Goal: Transaction & Acquisition: Book appointment/travel/reservation

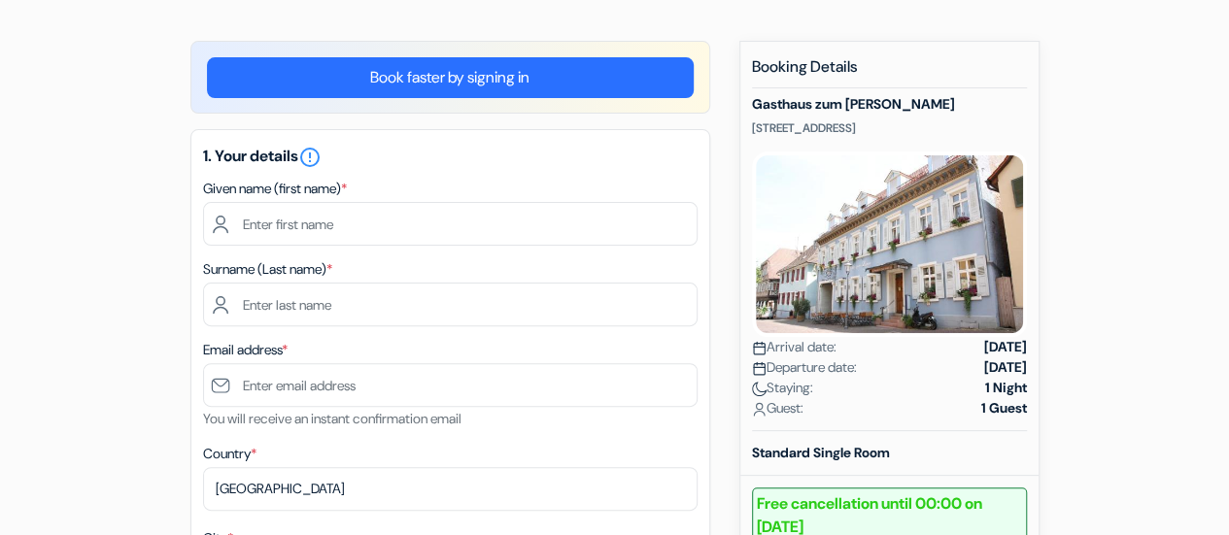
scroll to position [187, 0]
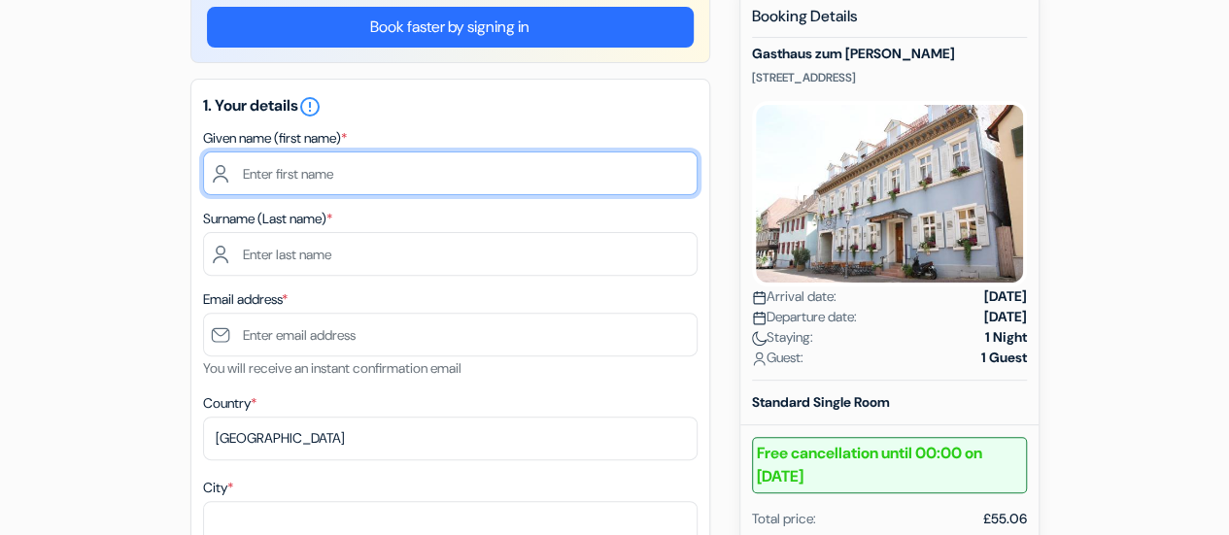
click at [308, 170] on input "text" at bounding box center [450, 174] width 495 height 44
type input "Megan"
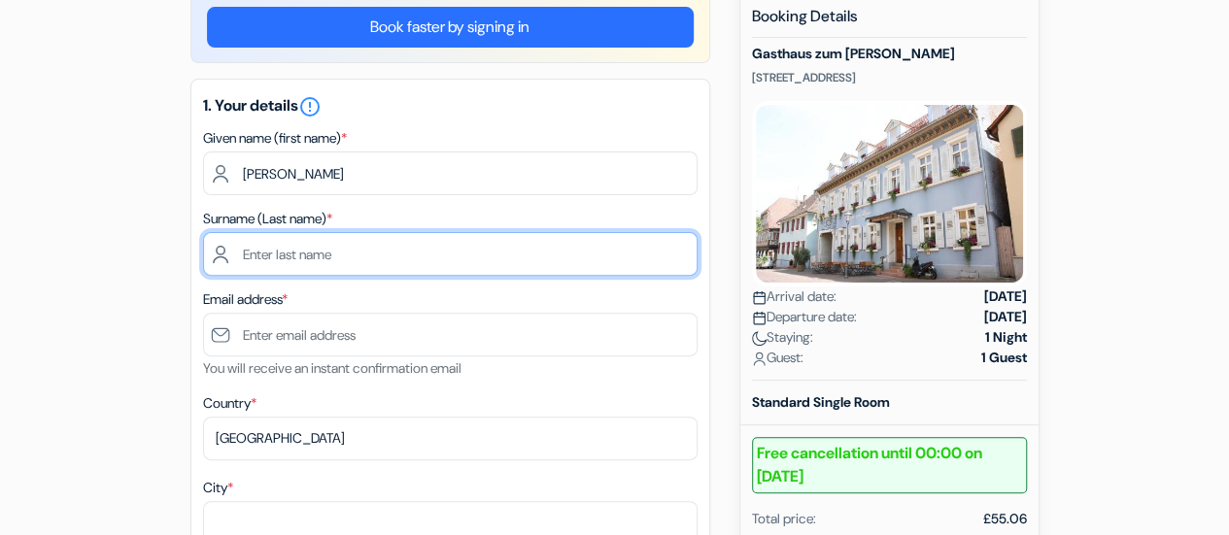
click at [288, 247] on input "text" at bounding box center [450, 254] width 495 height 44
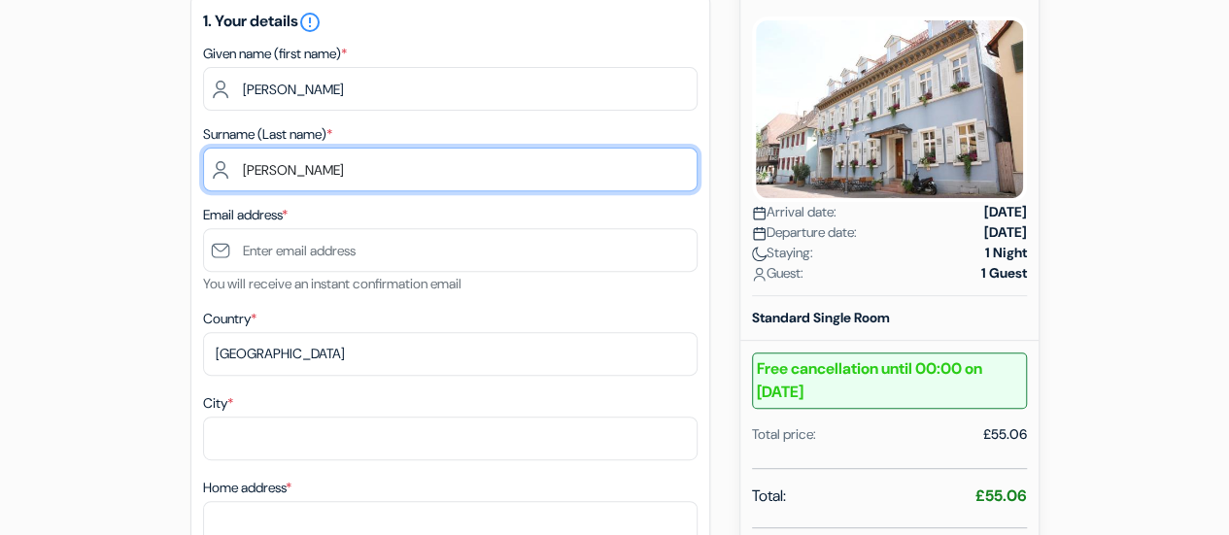
type input "Thomas"
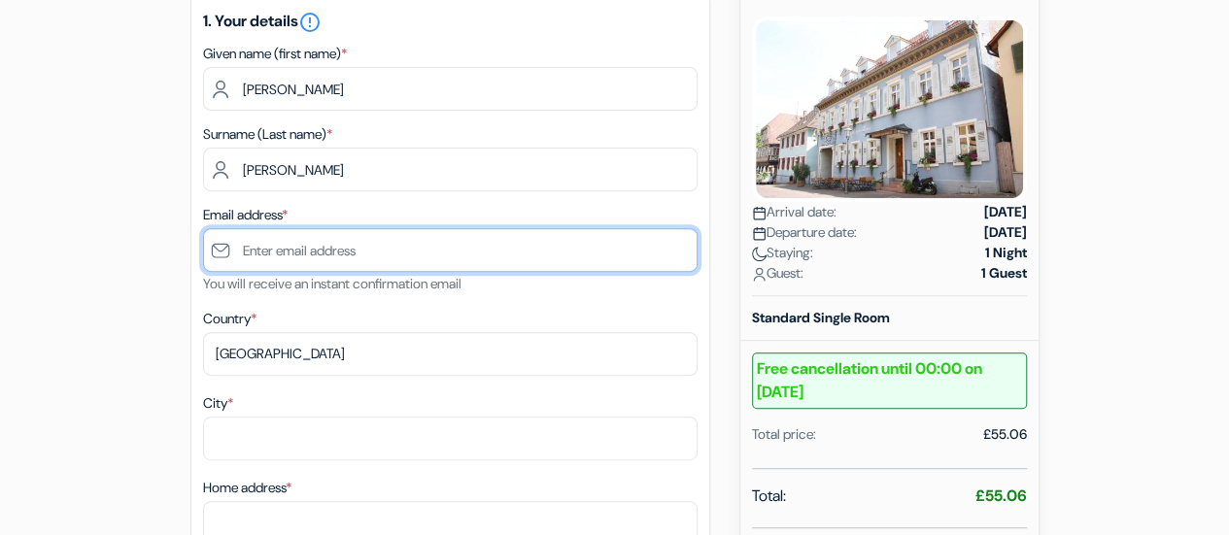
click at [288, 247] on input "text" at bounding box center [450, 250] width 495 height 44
type input "[EMAIL_ADDRESS][DOMAIN_NAME]"
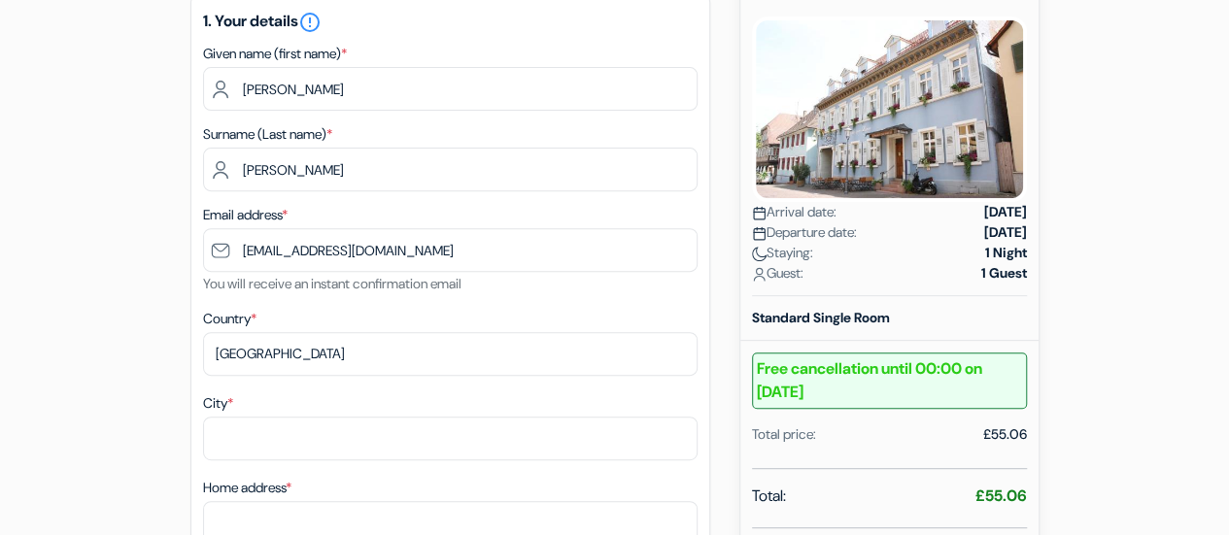
type input "Nottingham"
type input "12 Welch Avenue"
type input "NG98EE"
type input "07771494503"
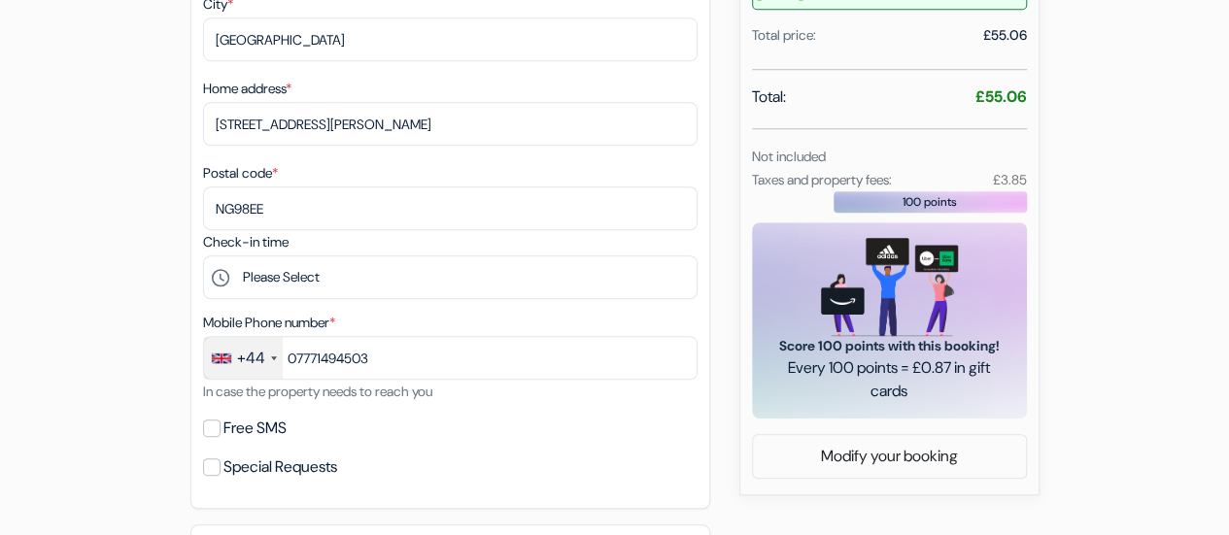
scroll to position [676, 0]
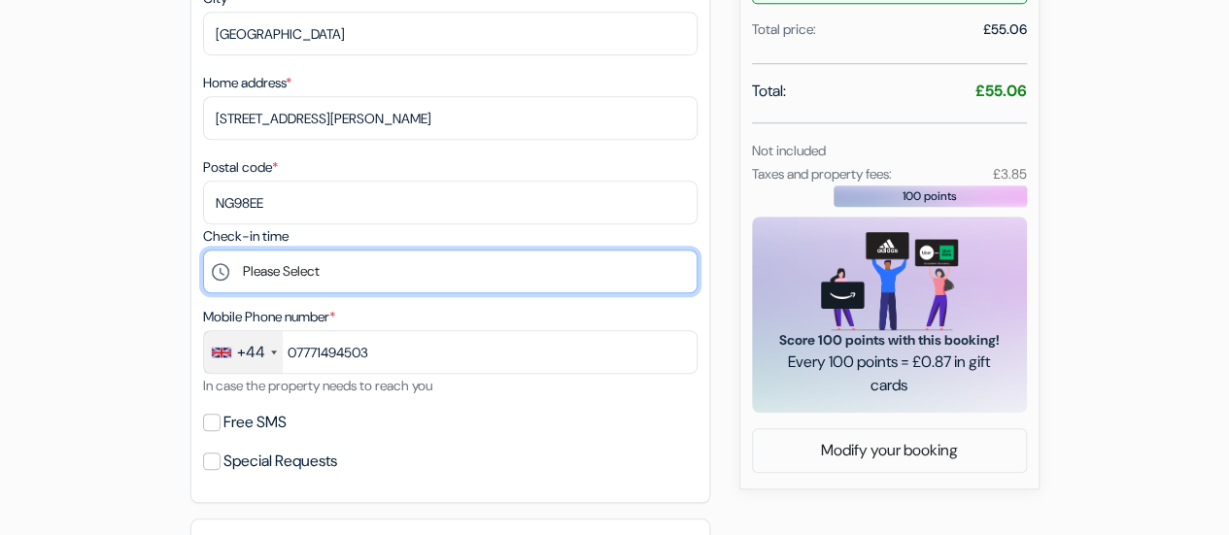
click at [361, 280] on select "Please Select 17:00 18:00 19:00 20:00" at bounding box center [450, 272] width 495 height 44
select select "18"
click at [203, 254] on select "Please Select 17:00 18:00 19:00 20:00" at bounding box center [450, 272] width 495 height 44
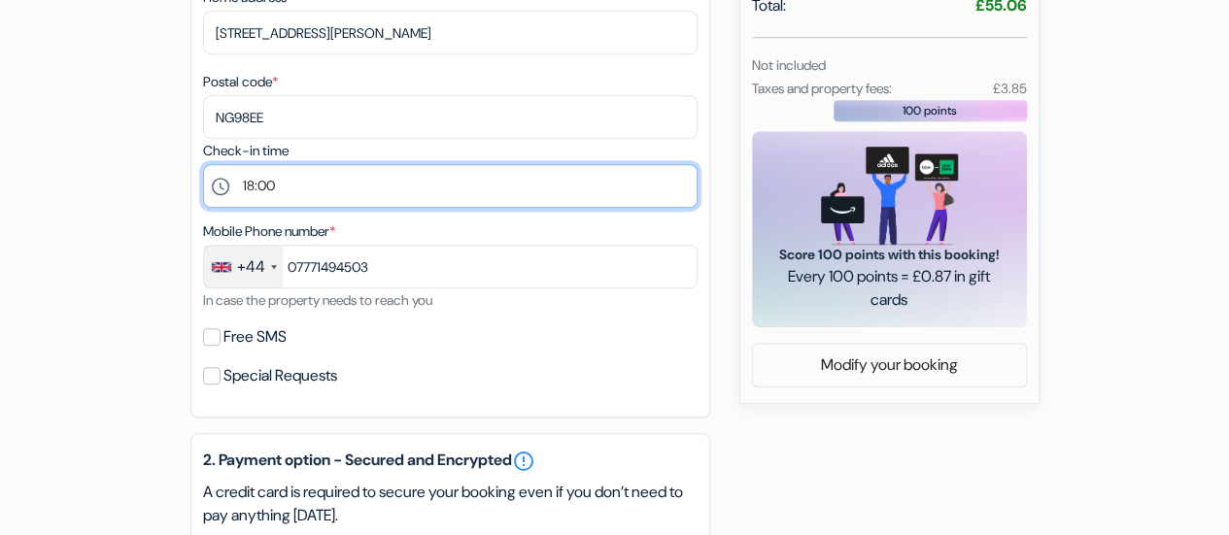
scroll to position [764, 0]
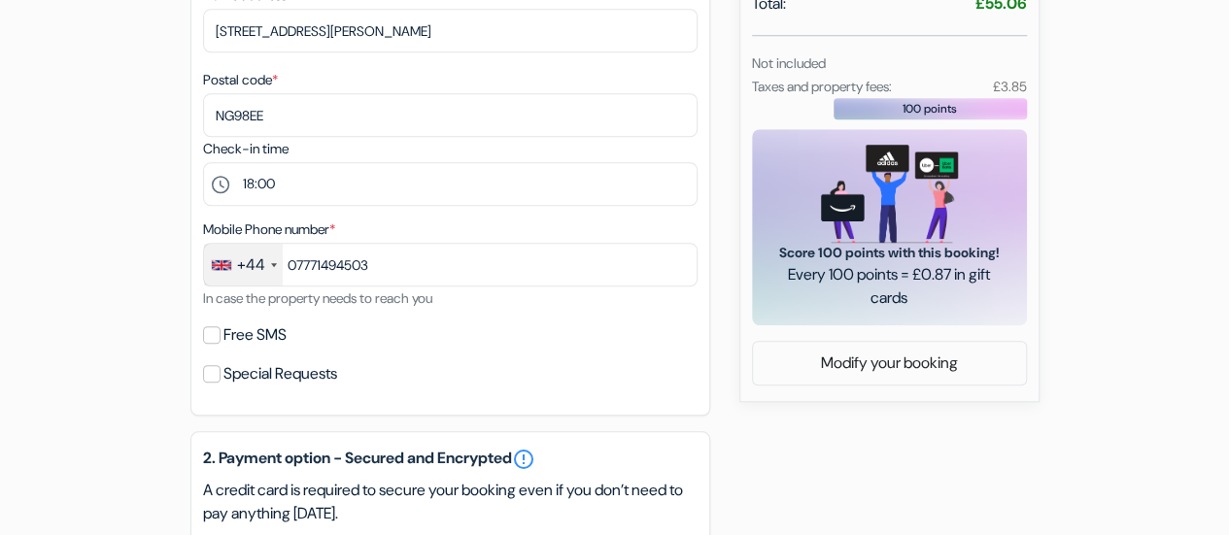
click at [262, 338] on label "Free SMS" at bounding box center [255, 335] width 63 height 27
click at [221, 338] on input "Free SMS" at bounding box center [211, 335] width 17 height 17
checkbox input "true"
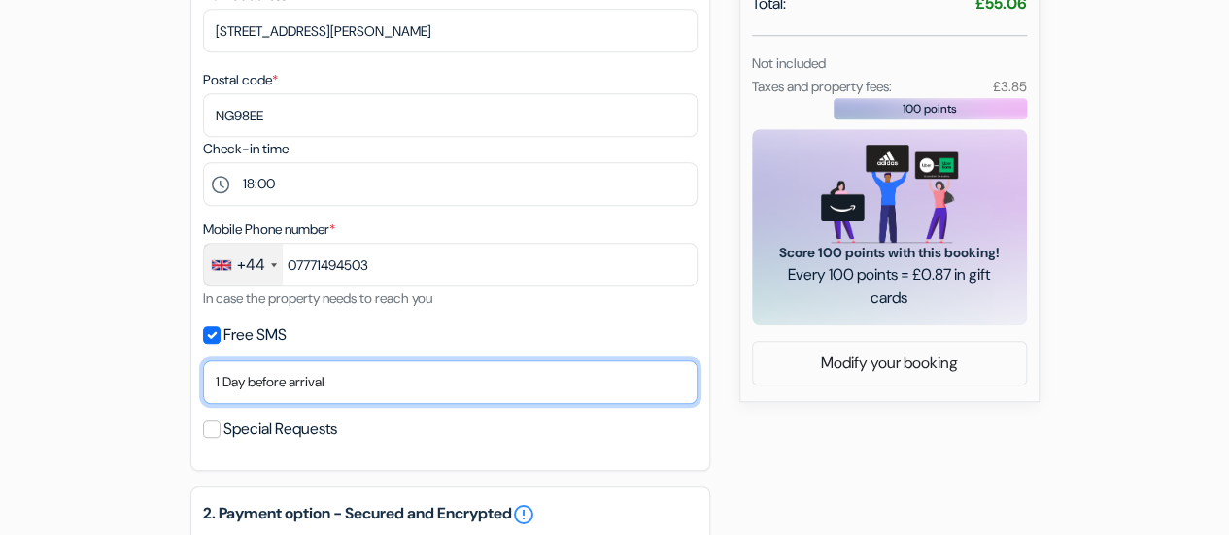
click at [396, 394] on select "No thank you Send now Arrival day 1 Day before arrival 2 Days before arrival 3 …" at bounding box center [450, 383] width 495 height 44
select select "2"
click at [203, 365] on select "No thank you Send now Arrival day 1 Day before arrival 2 Days before arrival 3 …" at bounding box center [450, 383] width 495 height 44
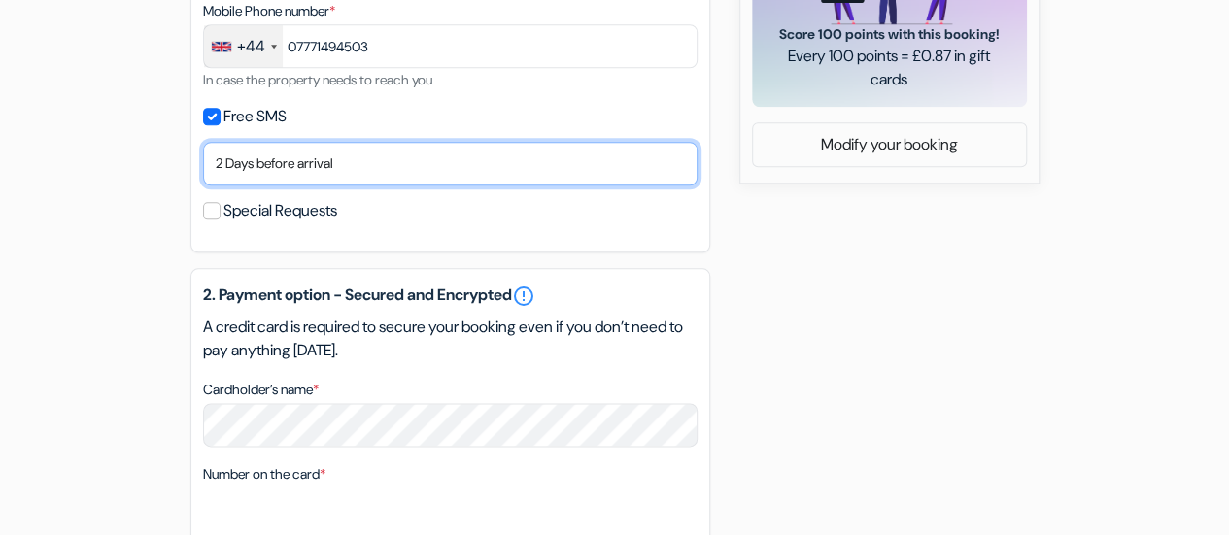
scroll to position [983, 0]
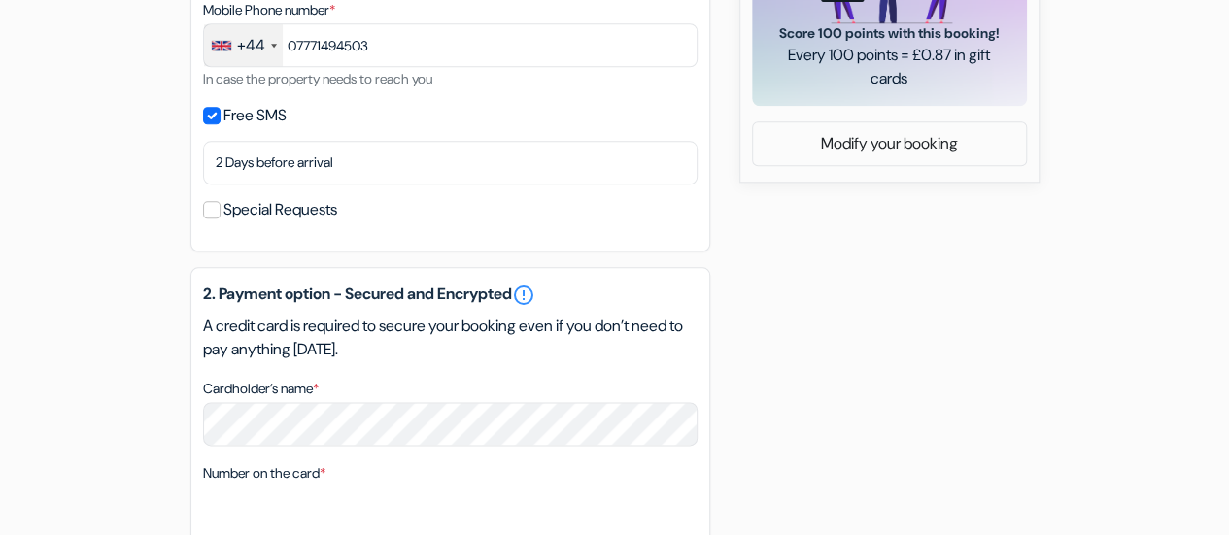
click at [252, 209] on label "Special Requests" at bounding box center [281, 209] width 114 height 27
click at [221, 209] on input "Special Requests" at bounding box center [211, 209] width 17 height 17
checkbox input "true"
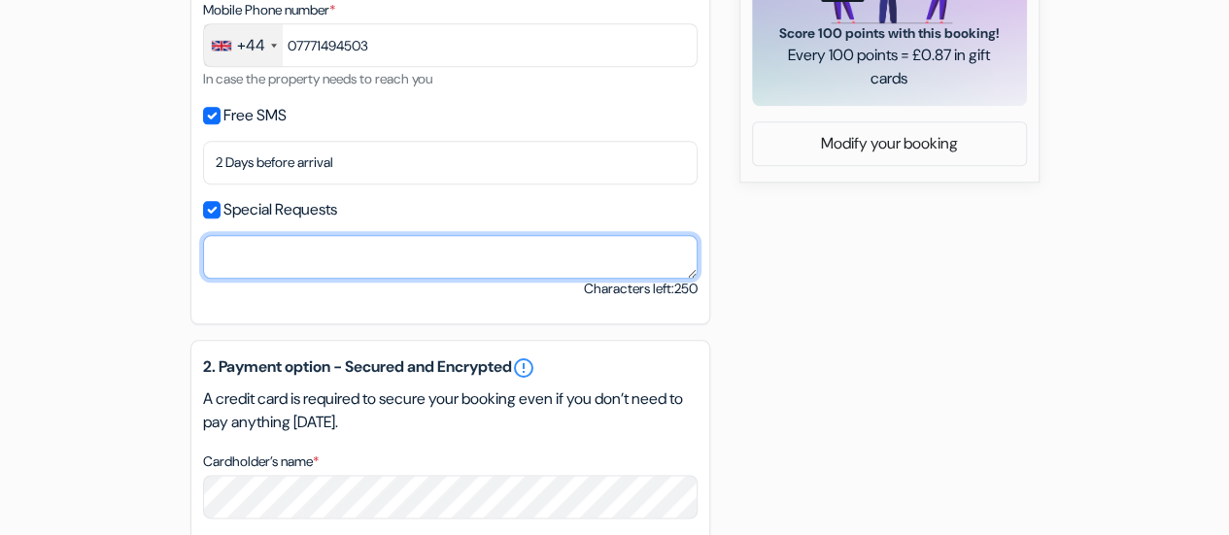
click at [269, 248] on textarea "Cardholder’s name *" at bounding box center [450, 257] width 495 height 44
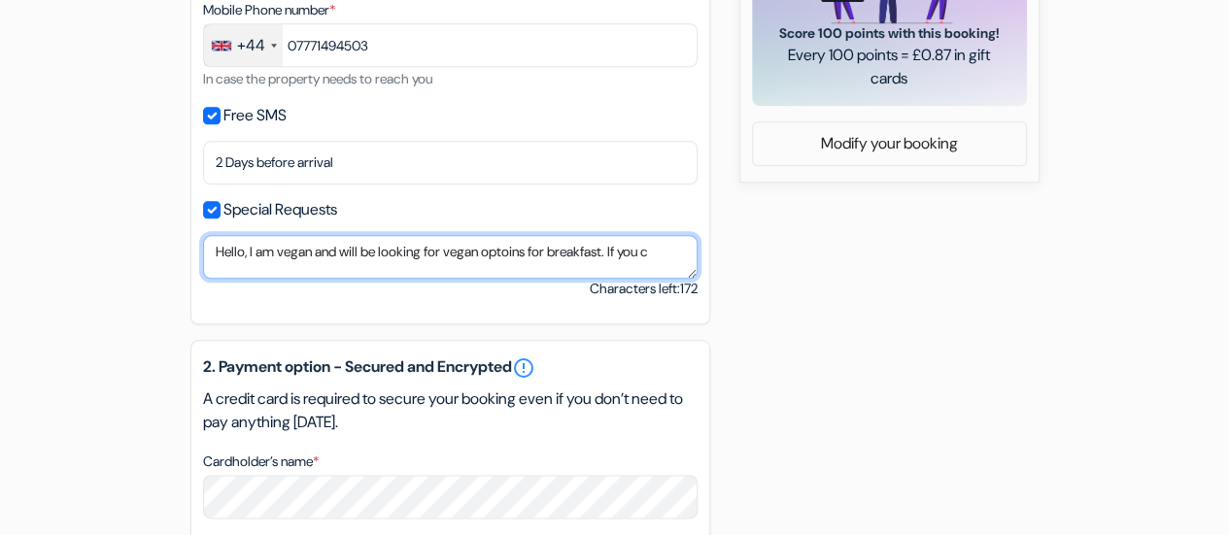
scroll to position [3, 0]
click at [285, 273] on textarea "Hello, I am vegan and will be looking for vegan options for breakfast. If you c…" at bounding box center [450, 257] width 495 height 44
click at [317, 275] on textarea "Hello, I am vegan and will be looking for vegan options for breakfast. If you c…" at bounding box center [450, 257] width 495 height 44
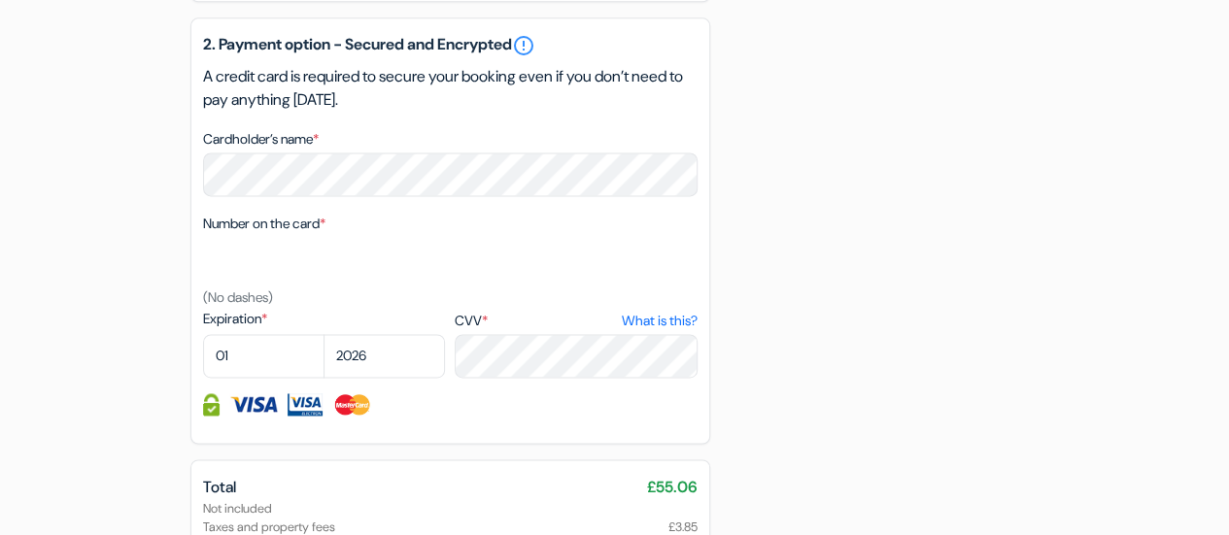
scroll to position [1307, 0]
type textarea "Hello, I am vegan and will be looking for vegan options for breakfast. If you c…"
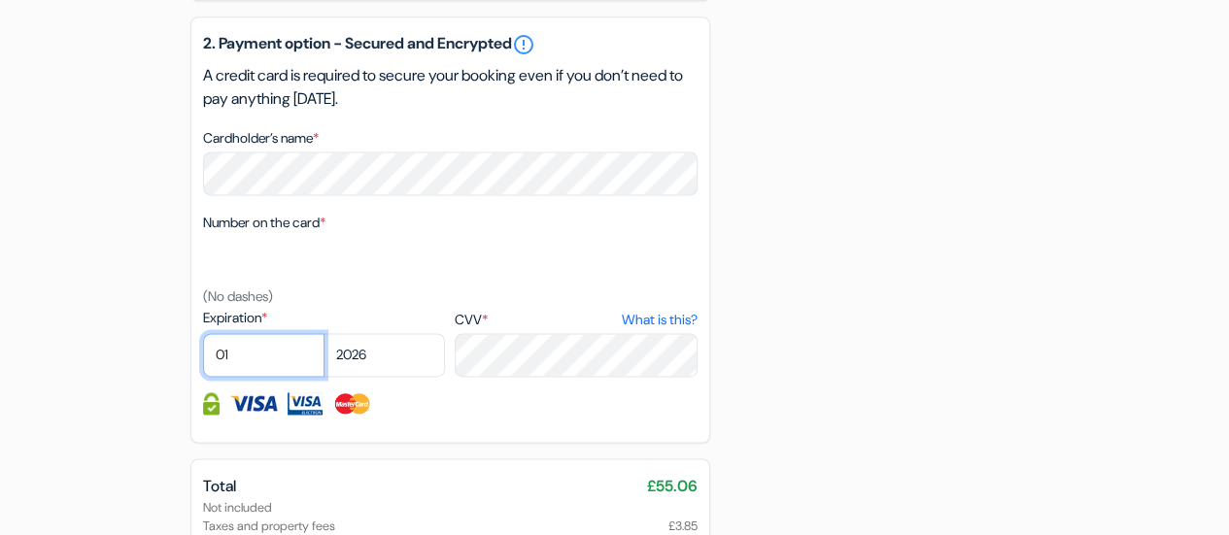
click at [262, 368] on select "01 02 03 04 05 06 07 08 09 10 11 12" at bounding box center [263, 355] width 121 height 44
select select "04"
click at [203, 339] on select "01 02 03 04 05 06 07 08 09 10 11 12" at bounding box center [263, 355] width 121 height 44
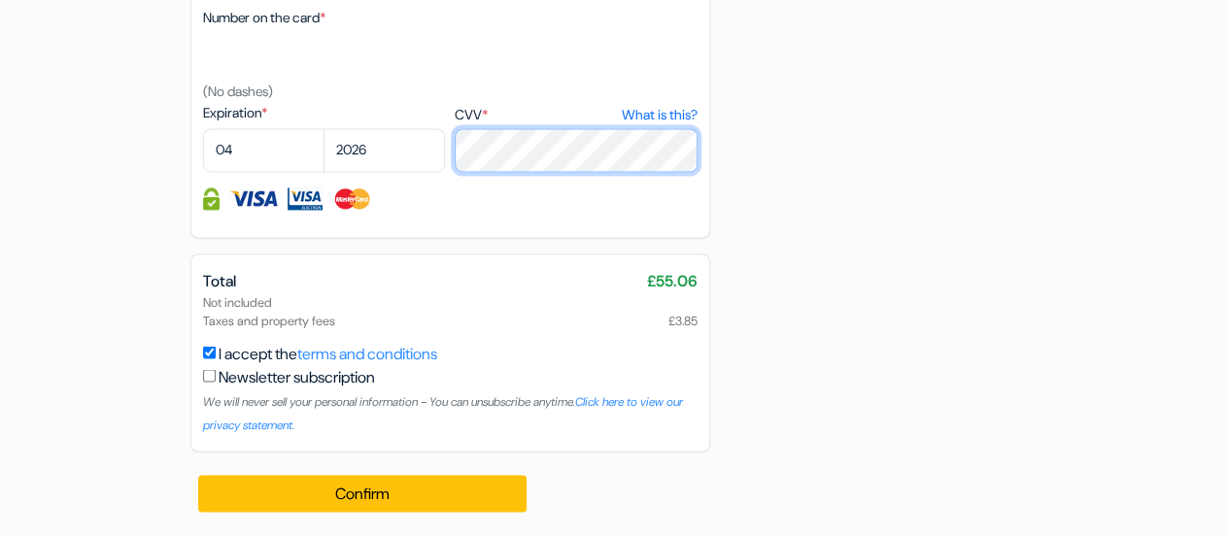
scroll to position [1517, 0]
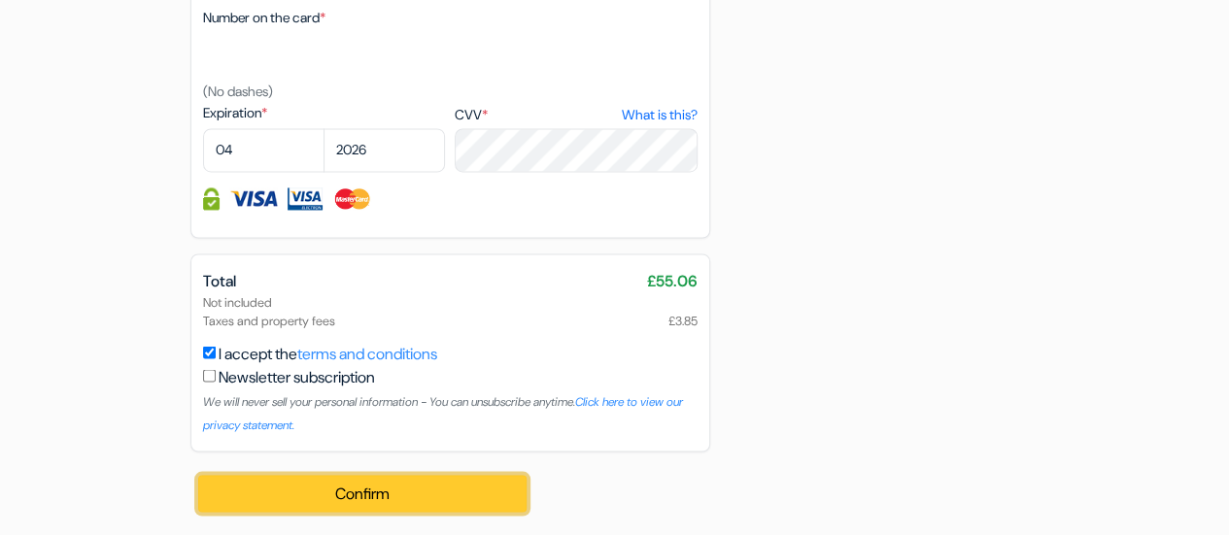
click at [445, 504] on button "Confirm Loading..." at bounding box center [362, 493] width 329 height 37
click at [382, 498] on button "Confirm Loading..." at bounding box center [362, 493] width 329 height 37
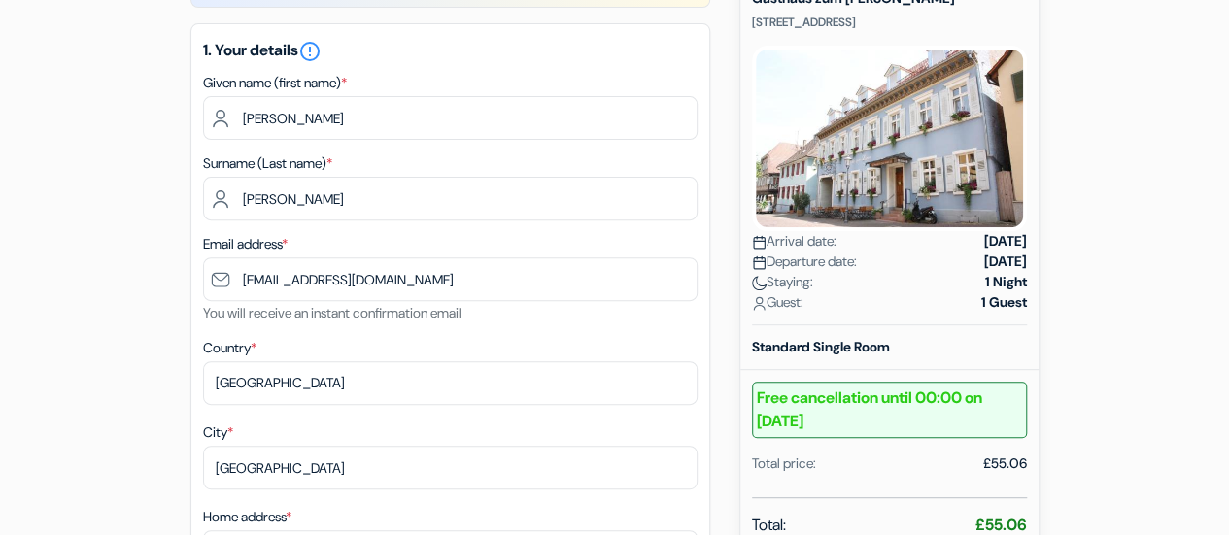
scroll to position [241, 0]
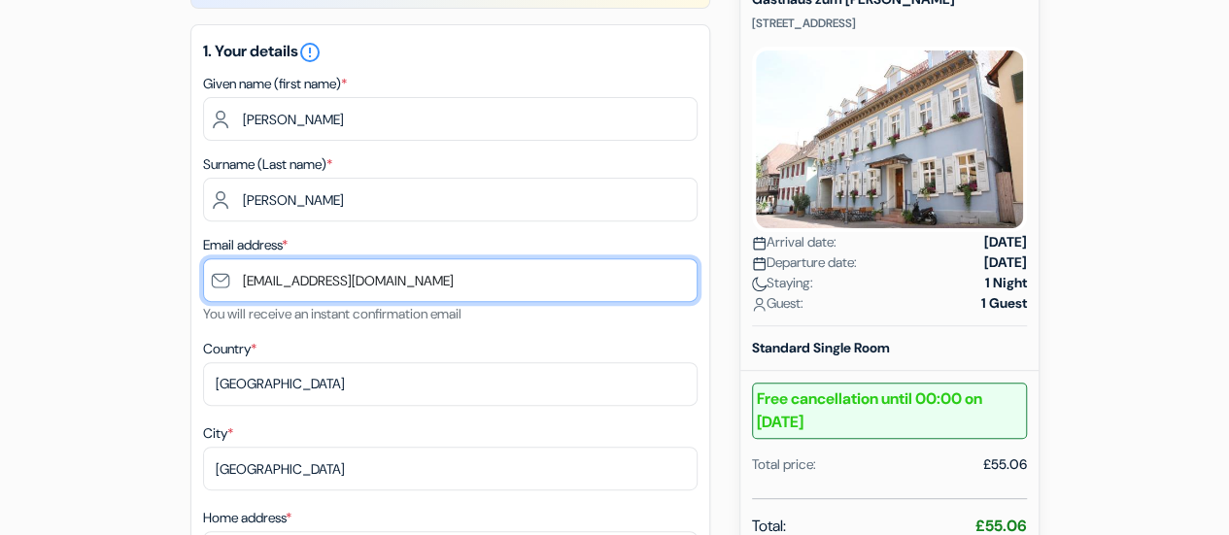
click at [500, 279] on input "[EMAIL_ADDRESS][DOMAIN_NAME]" at bounding box center [450, 280] width 495 height 44
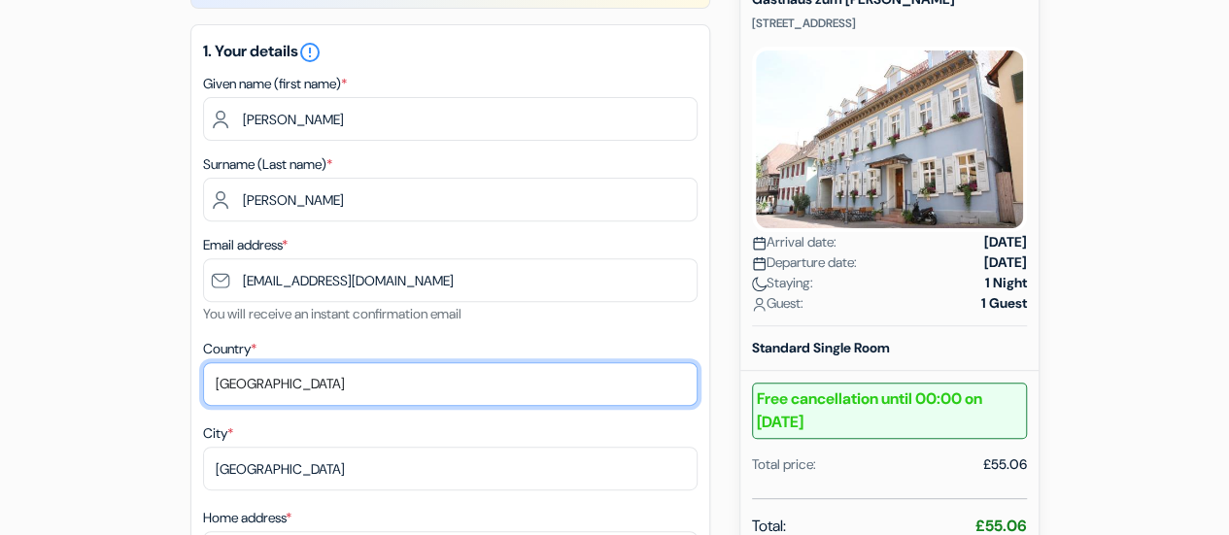
click at [616, 388] on select "Select country Abkhazia Afghanistan Albania Algeria American Samoa Andorra Ango…" at bounding box center [450, 384] width 495 height 44
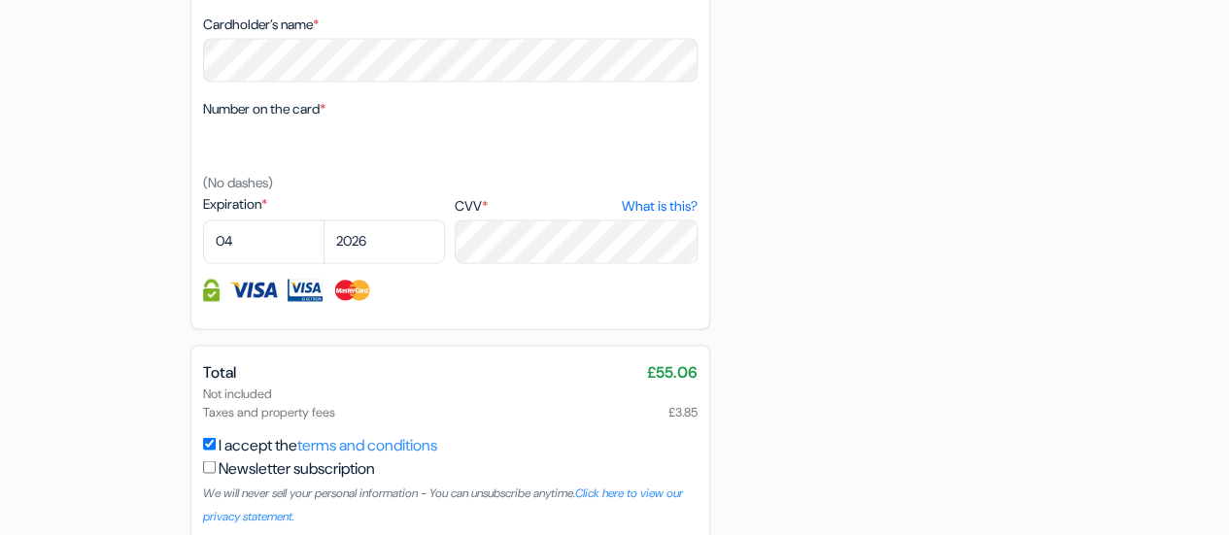
scroll to position [1517, 0]
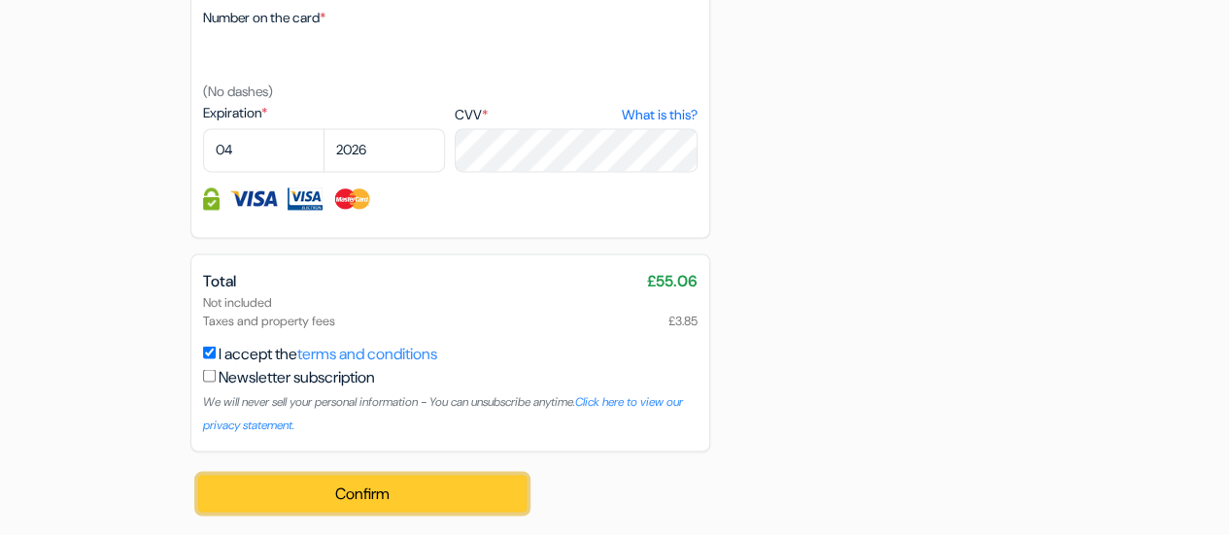
click at [299, 501] on button "Confirm Loading..." at bounding box center [362, 493] width 329 height 37
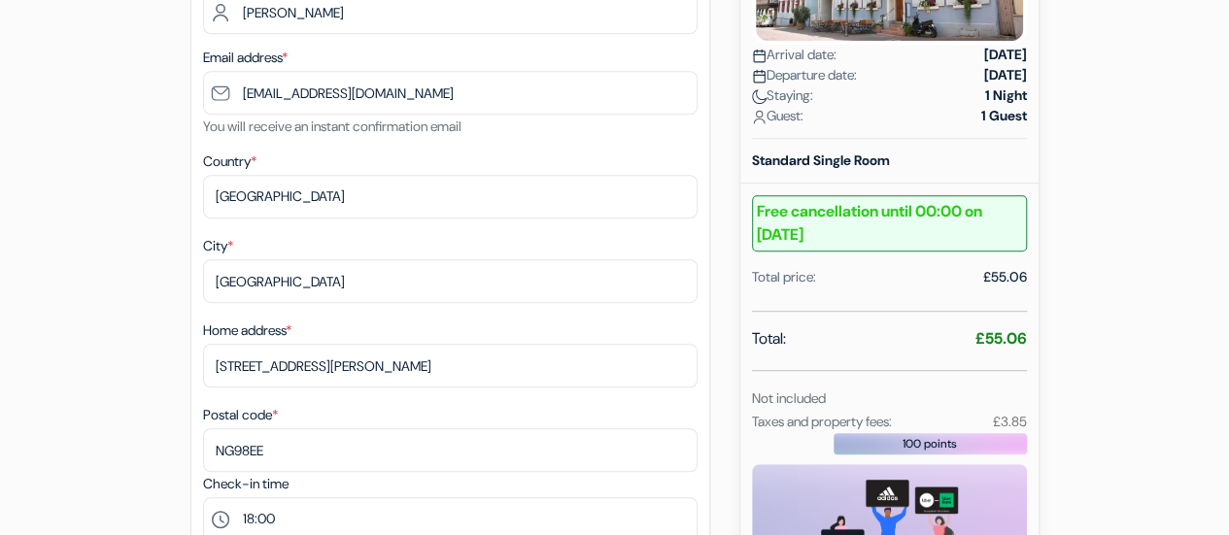
scroll to position [316, 0]
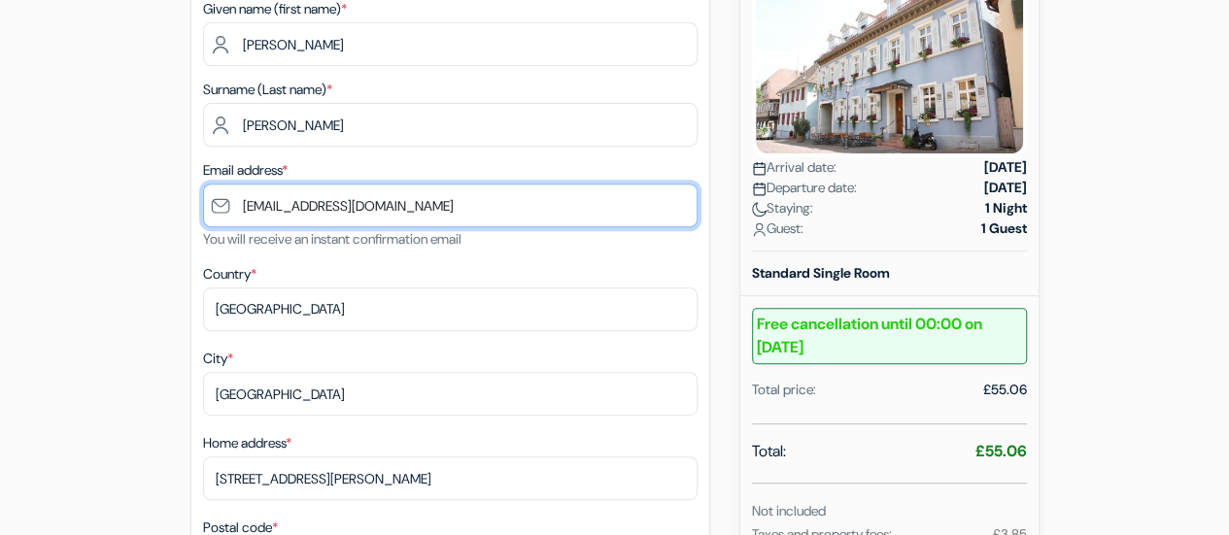
click at [492, 213] on input "[EMAIL_ADDRESS][DOMAIN_NAME]" at bounding box center [450, 206] width 495 height 44
drag, startPoint x: 457, startPoint y: 203, endPoint x: 152, endPoint y: 191, distance: 305.4
type input "[EMAIL_ADDRESS][DOMAIN_NAME]"
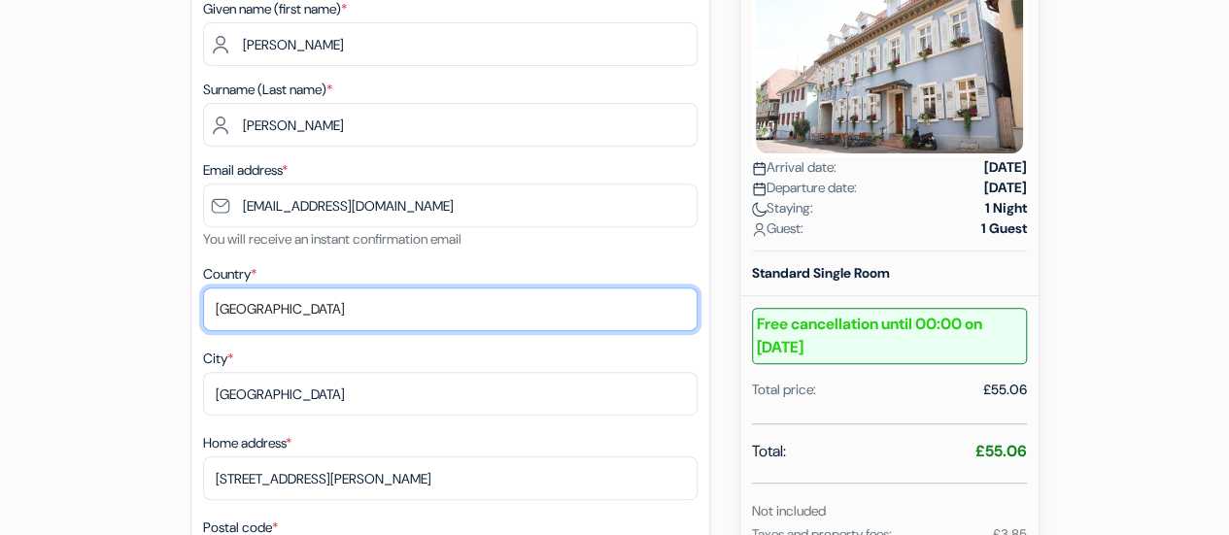
click at [570, 316] on select "Select country Abkhazia Afghanistan Albania Algeria American Samoa Andorra Ango…" at bounding box center [450, 310] width 495 height 44
click at [203, 289] on select "Select country Abkhazia Afghanistan Albania Algeria American Samoa Andorra Ango…" at bounding box center [450, 310] width 495 height 44
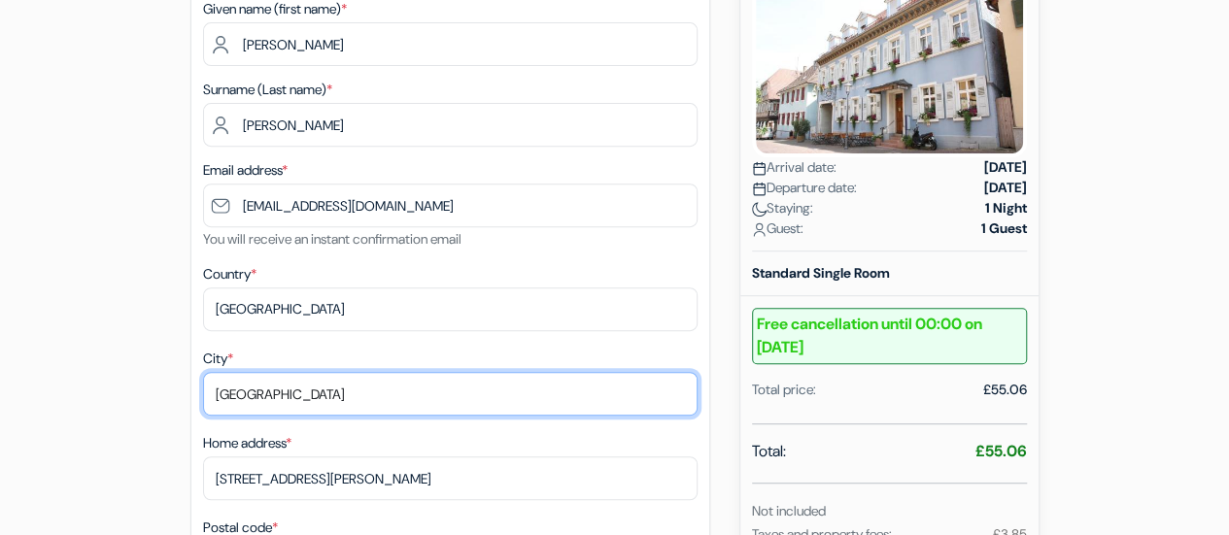
click at [351, 397] on input "Nottingham" at bounding box center [450, 394] width 495 height 44
type input "N"
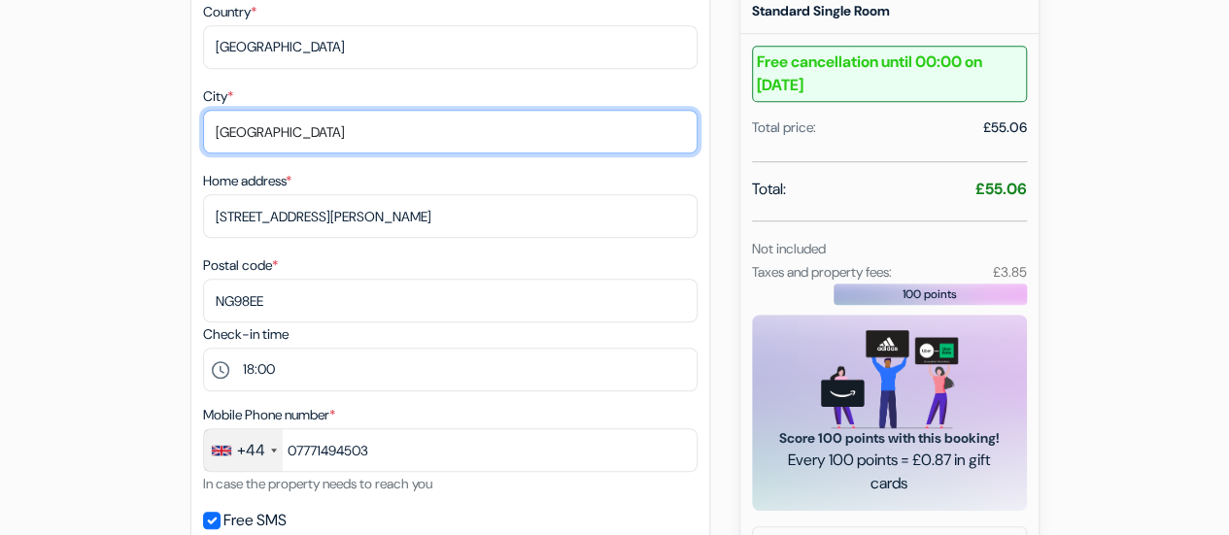
scroll to position [593, 0]
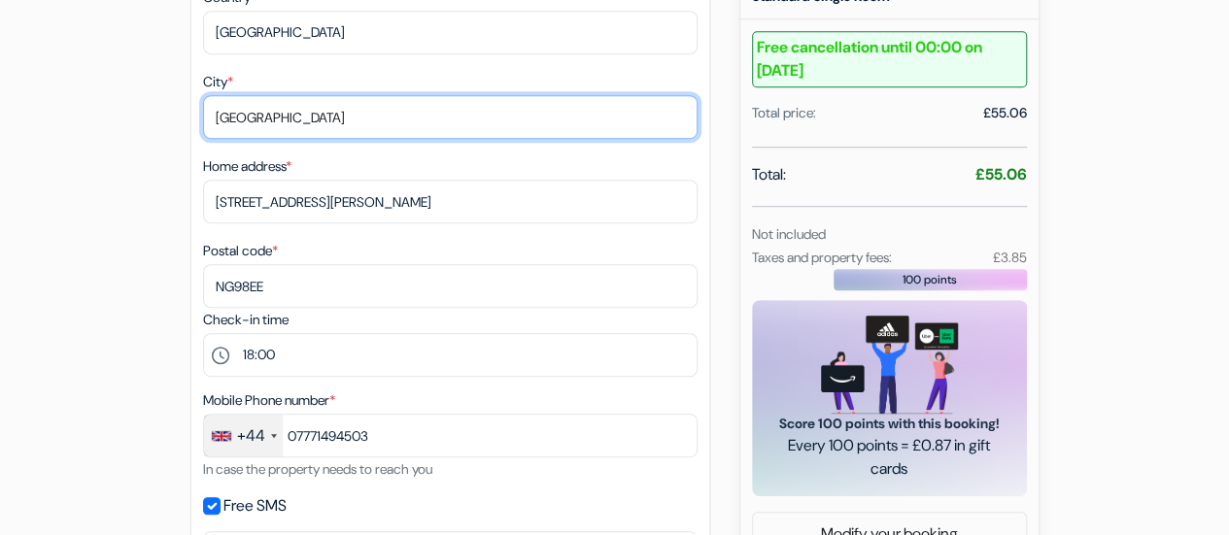
type input "Nottingham"
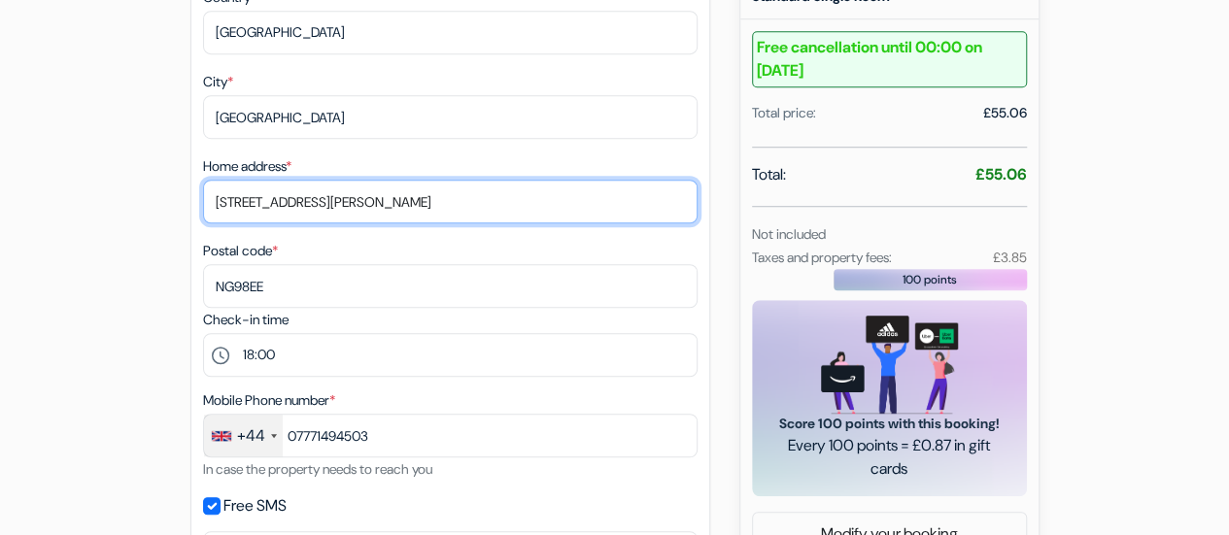
drag, startPoint x: 346, startPoint y: 208, endPoint x: 134, endPoint y: 223, distance: 212.4
click at [134, 223] on div "add_box Gasthaus zum Lamm Friedrichstrasse 12, Ettenheim, Germany Property Deta…" at bounding box center [615, 519] width 1108 height 1871
type input "12 Welch Avenue"
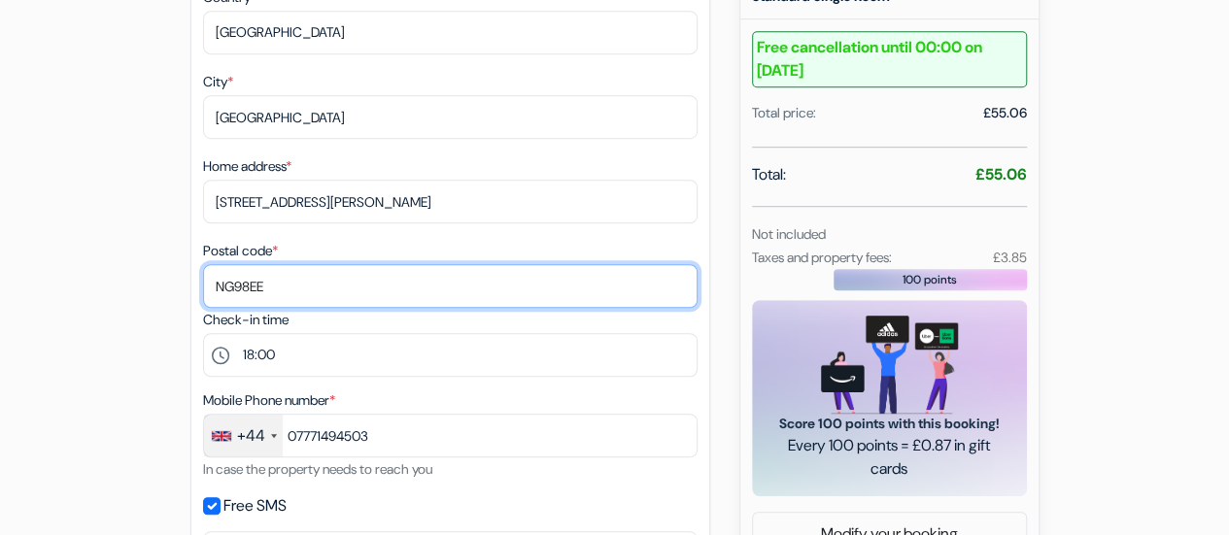
drag, startPoint x: 273, startPoint y: 294, endPoint x: 136, endPoint y: 299, distance: 137.1
click at [136, 299] on div "add_box Gasthaus zum Lamm Friedrichstrasse 12, Ettenheim, Germany Property Deta…" at bounding box center [615, 519] width 1108 height 1871
type input "NG98EE"
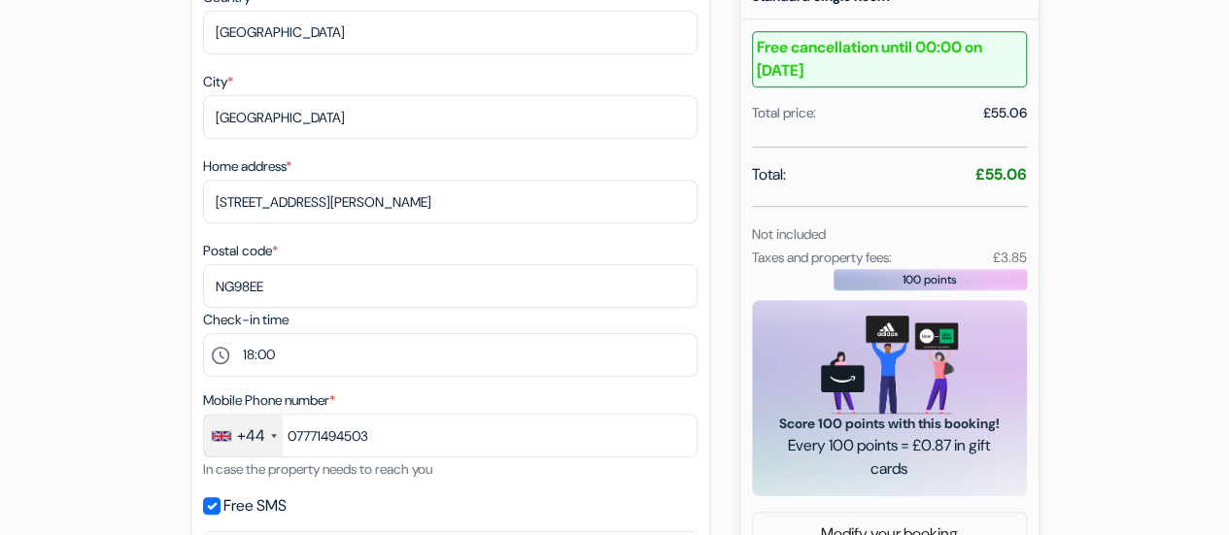
click at [136, 299] on div "add_box Gasthaus zum Lamm Friedrichstrasse 12, Ettenheim, Germany Property Deta…" at bounding box center [615, 519] width 1108 height 1871
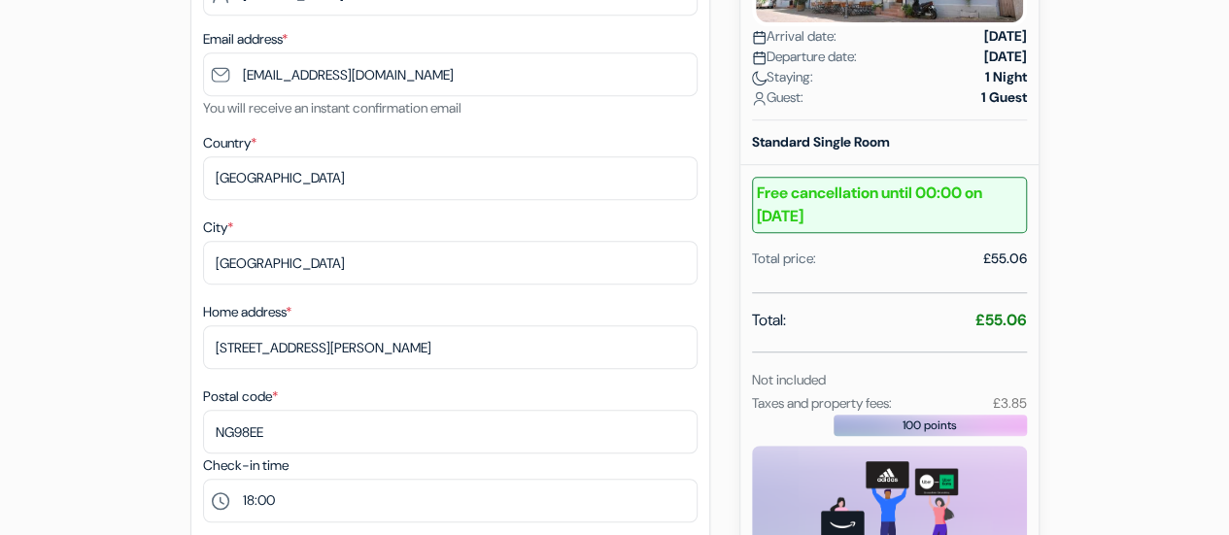
scroll to position [446, 0]
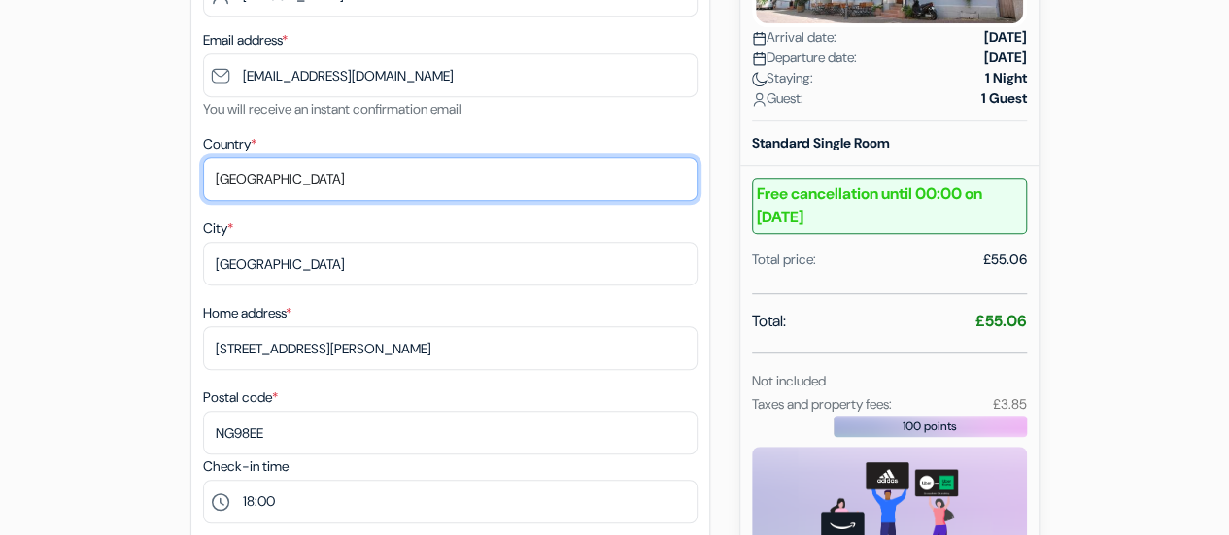
click at [337, 189] on select "Select country Abkhazia Afghanistan Albania Algeria American Samoa Andorra Ango…" at bounding box center [450, 179] width 495 height 44
click at [203, 158] on select "Select country Abkhazia Afghanistan Albania Algeria American Samoa Andorra Ango…" at bounding box center [450, 179] width 495 height 44
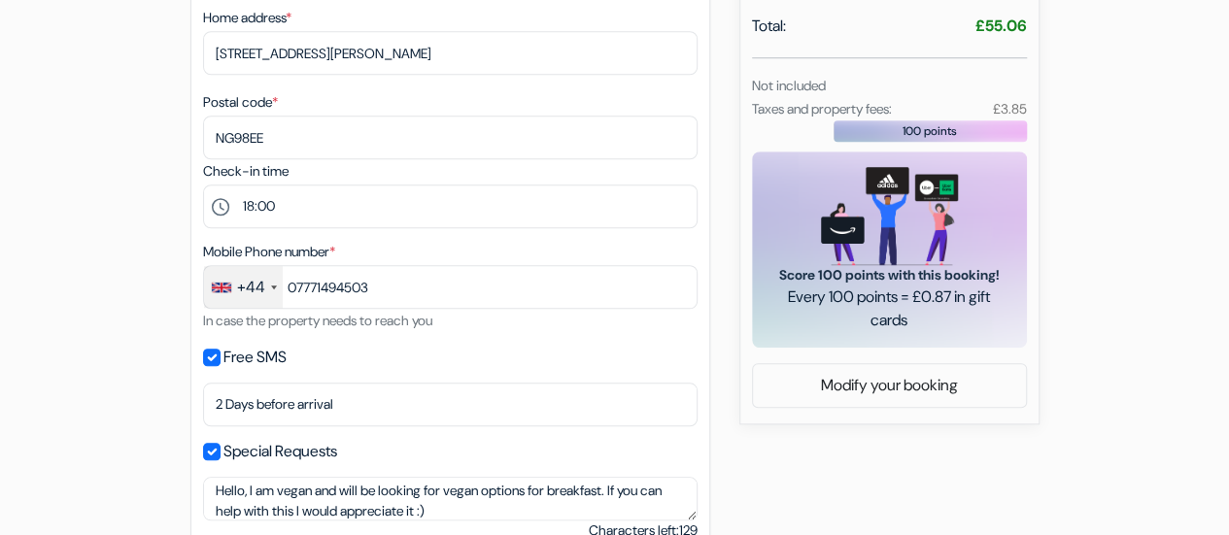
scroll to position [742, 0]
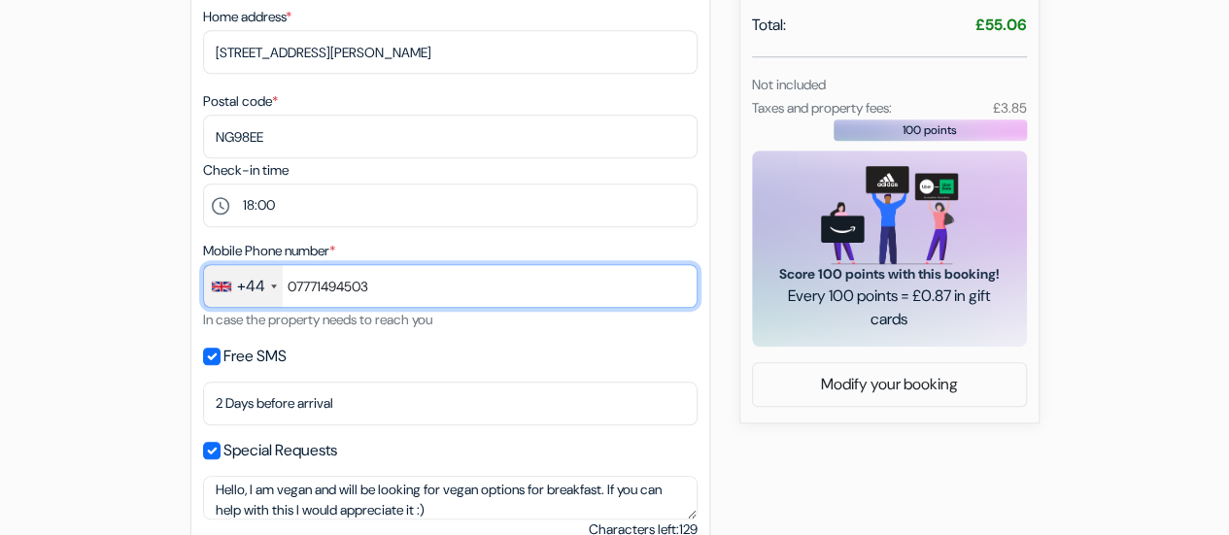
drag, startPoint x: 418, startPoint y: 281, endPoint x: 343, endPoint y: 155, distance: 146.8
click at [343, 155] on div "1. Your details error_outline Given name (first name) * Megan Surname (Last nam…" at bounding box center [450, 44] width 520 height 1043
type input "07771494503"
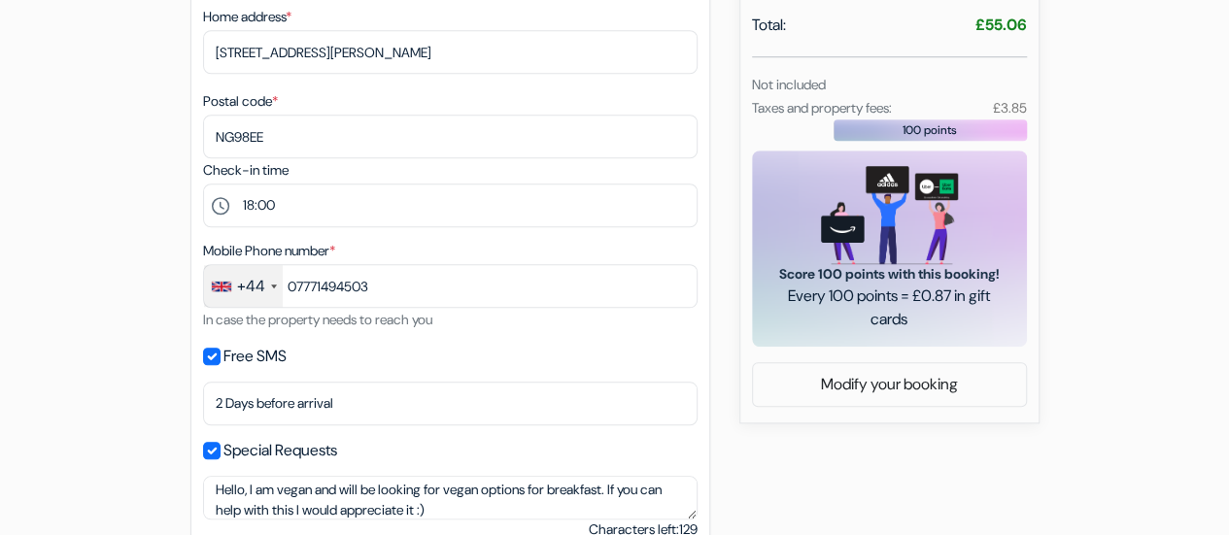
click at [148, 343] on div "add_box Gasthaus zum Lamm Friedrichstrasse 12, Ettenheim, Germany Property Deta…" at bounding box center [615, 369] width 1108 height 1871
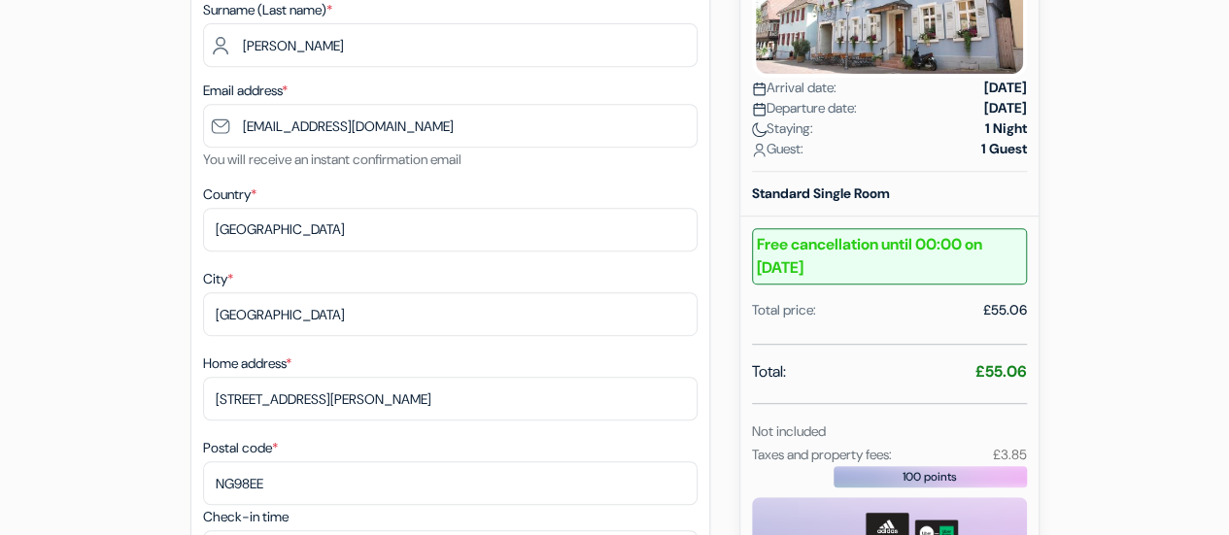
scroll to position [395, 0]
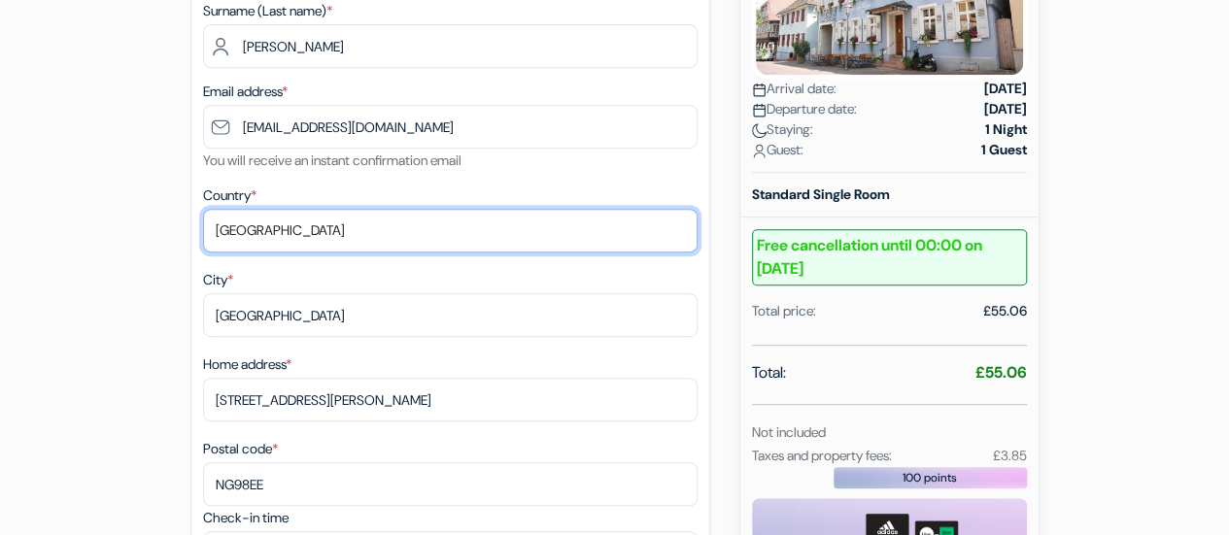
drag, startPoint x: 339, startPoint y: 235, endPoint x: 165, endPoint y: 251, distance: 174.6
click at [203, 210] on select "Select country Abkhazia Afghanistan Albania Algeria American Samoa Andorra Ango…" at bounding box center [450, 231] width 495 height 44
click at [333, 228] on select "Select country Abkhazia Afghanistan Albania Algeria American Samoa Andorra Ango…" at bounding box center [450, 231] width 495 height 44
select select "gb"
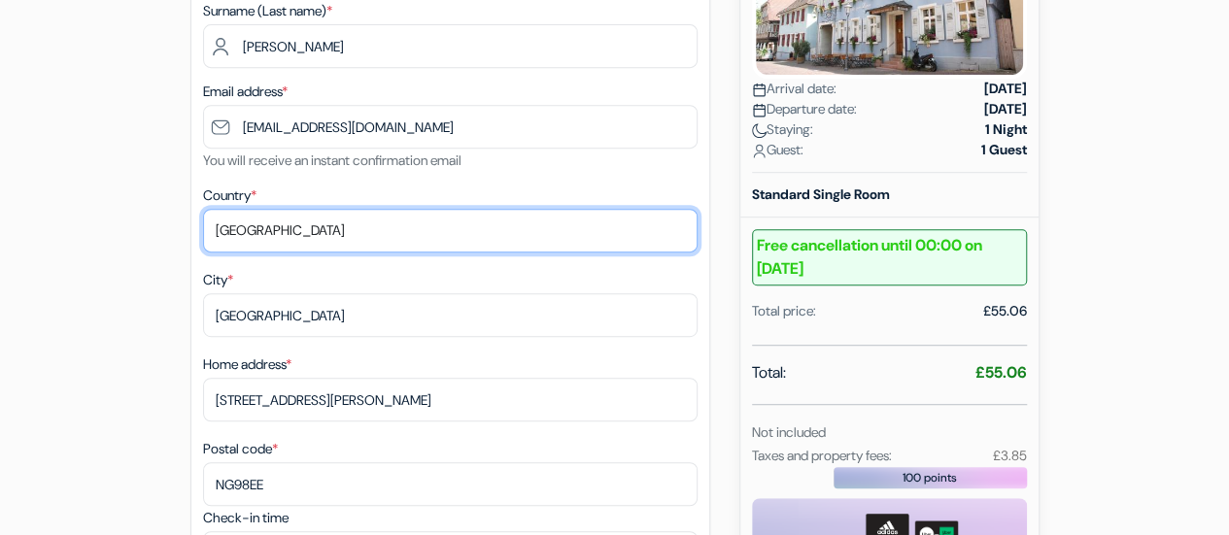
click at [203, 210] on select "Select country Abkhazia Afghanistan Albania Algeria American Samoa Andorra Ango…" at bounding box center [450, 231] width 495 height 44
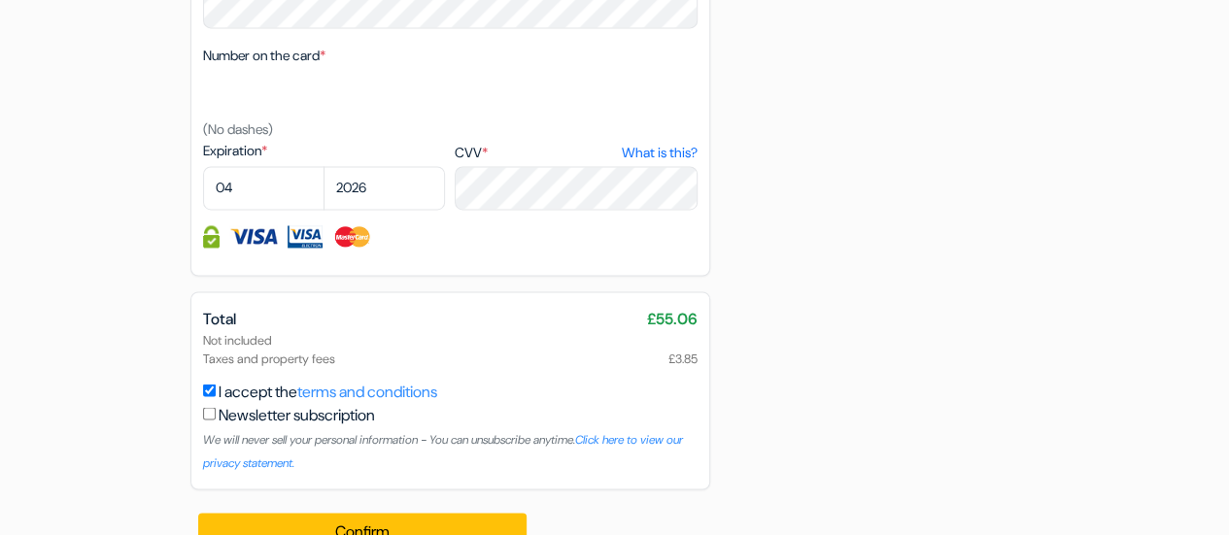
scroll to position [1517, 0]
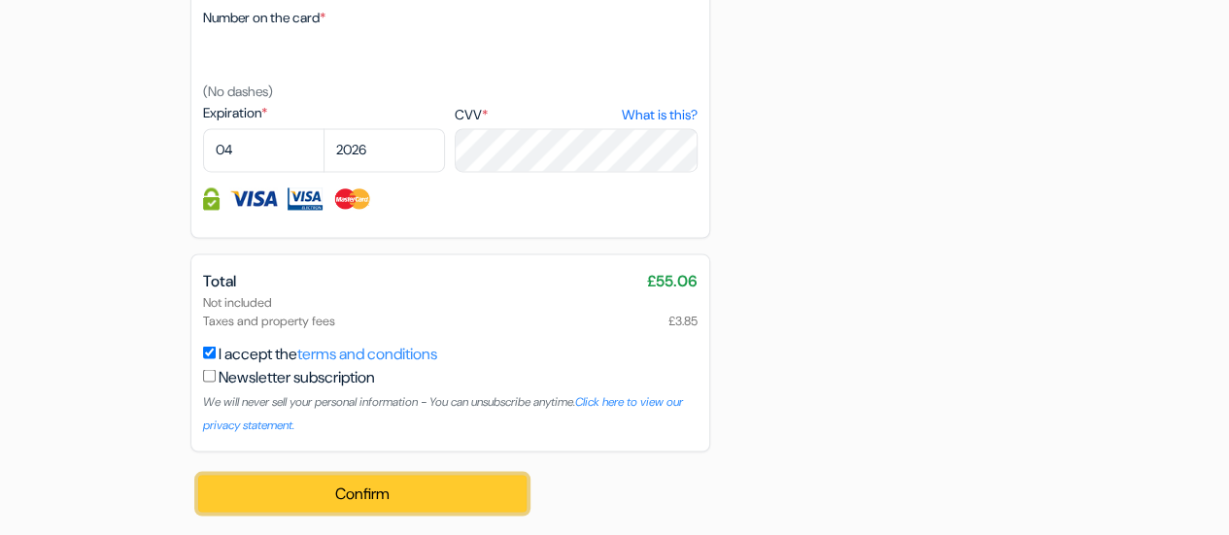
click at [237, 499] on button "Confirm Loading..." at bounding box center [362, 493] width 329 height 37
click at [307, 498] on button "Confirm Loading..." at bounding box center [362, 493] width 329 height 37
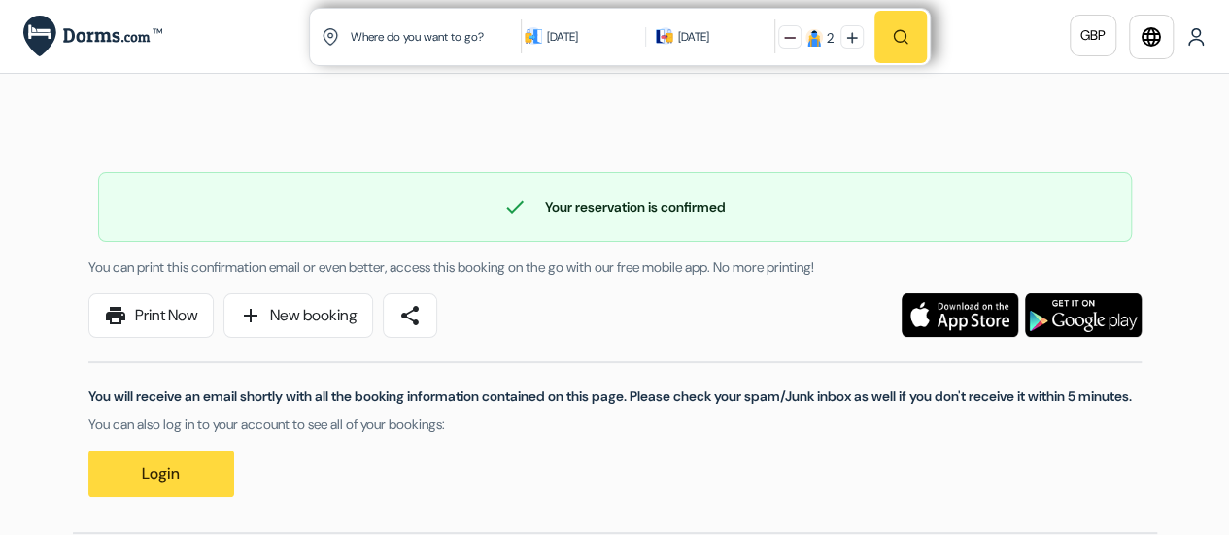
click at [95, 30] on img at bounding box center [92, 37] width 139 height 42
